Goal: Transaction & Acquisition: Obtain resource

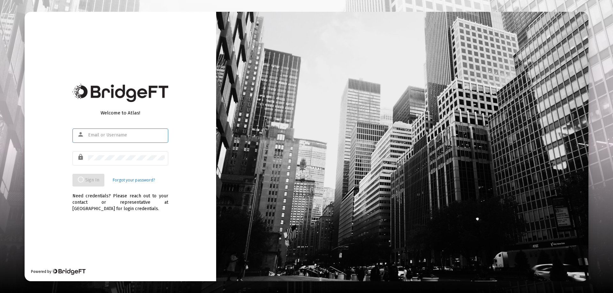
type input "[EMAIL_ADDRESS][DOMAIN_NAME]"
drag, startPoint x: 193, startPoint y: 78, endPoint x: 197, endPoint y: 80, distance: 4.5
click at [194, 79] on div "Welcome to Atlas! person [EMAIL_ADDRESS][DOMAIN_NAME] lock Sign In Forgot your …" at bounding box center [121, 147] width 192 height 270
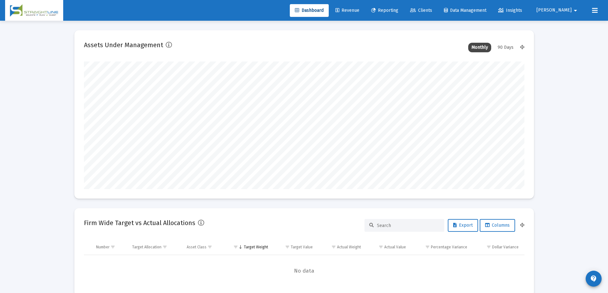
scroll to position [128, 237]
type input "[DATE]"
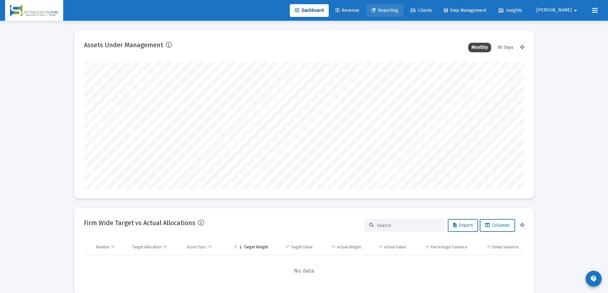
click at [398, 9] on span "Reporting" at bounding box center [384, 10] width 27 height 5
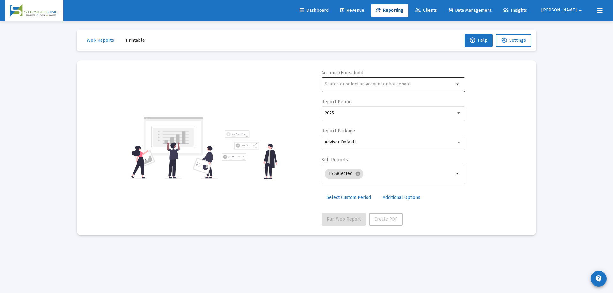
click at [371, 86] on input "text" at bounding box center [389, 84] width 129 height 5
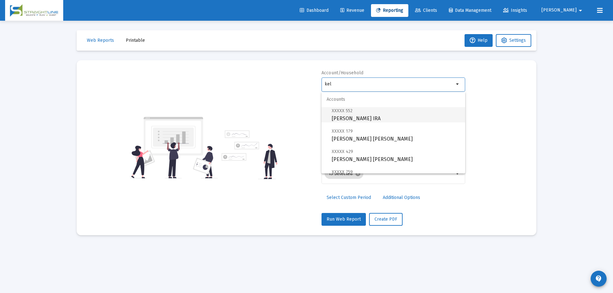
click at [370, 120] on span "XXXXX 552 [PERSON_NAME] IRA" at bounding box center [396, 115] width 128 height 16
type input "[PERSON_NAME] IRA"
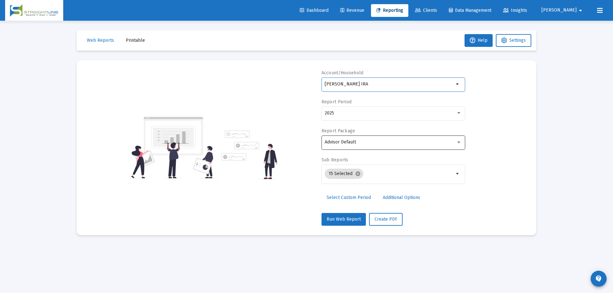
click at [359, 145] on div "Advisor Default" at bounding box center [393, 142] width 137 height 16
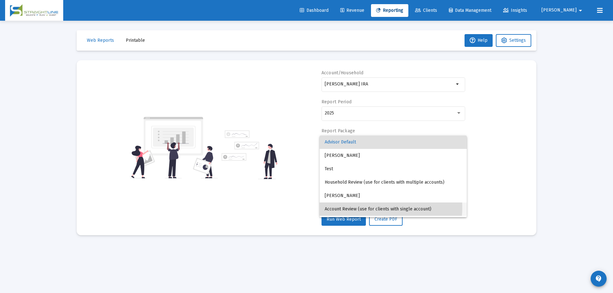
click at [359, 207] on span "Account Review (use for clients with single account)" at bounding box center [393, 209] width 137 height 13
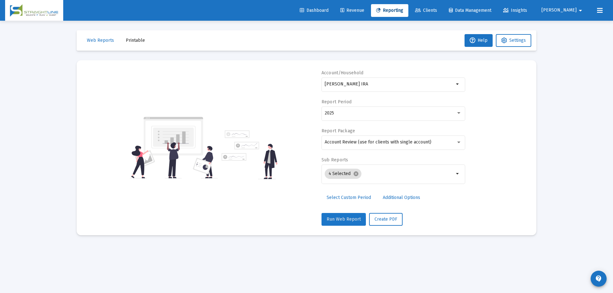
click at [341, 223] on button "Run Web Report" at bounding box center [343, 219] width 44 height 13
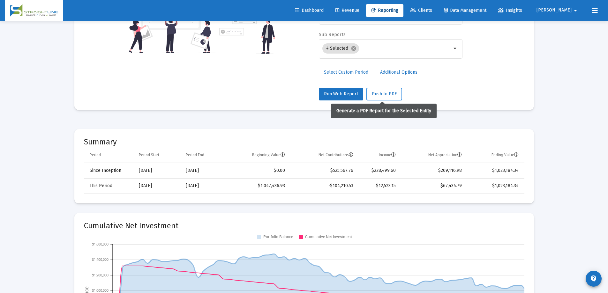
scroll to position [96, 0]
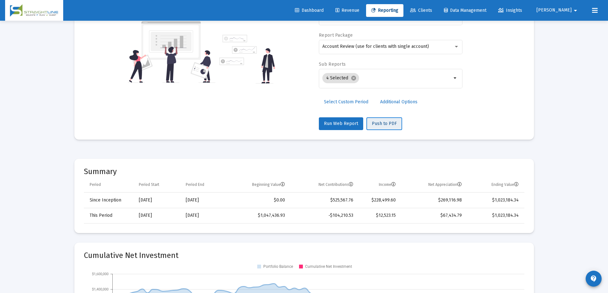
click at [376, 125] on span "Push to PDF" at bounding box center [384, 123] width 25 height 5
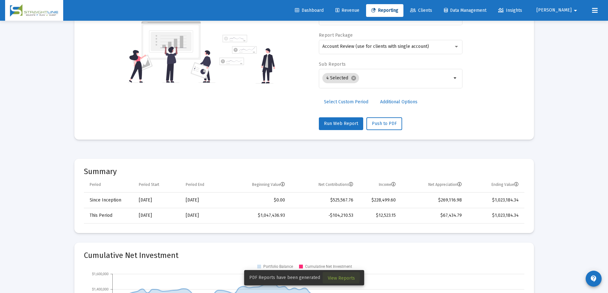
click at [331, 277] on span "View Reports" at bounding box center [341, 278] width 27 height 5
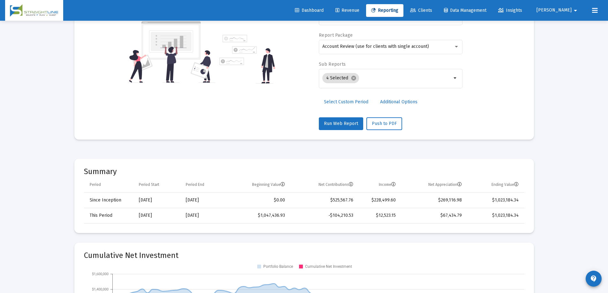
scroll to position [21, 0]
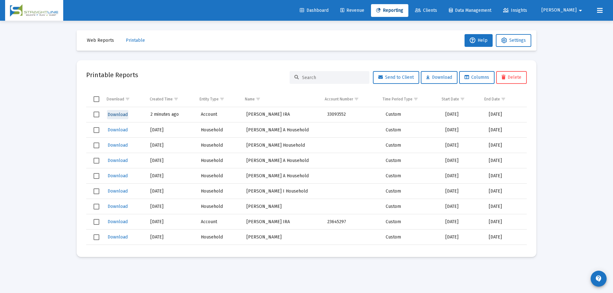
click at [120, 116] on span "Download" at bounding box center [118, 114] width 20 height 5
click at [570, 9] on span "[PERSON_NAME]" at bounding box center [558, 10] width 35 height 5
click at [577, 40] on button "Logout" at bounding box center [577, 42] width 38 height 15
